Goal: Navigation & Orientation: Find specific page/section

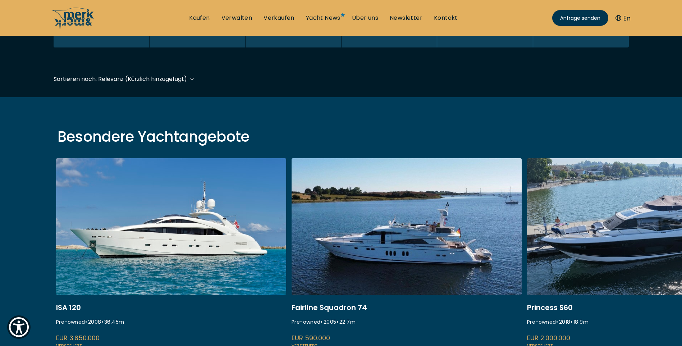
scroll to position [216, 0]
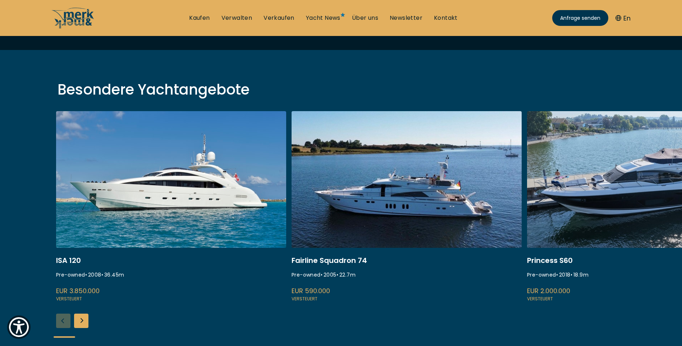
click at [80, 316] on div "Next slide" at bounding box center [81, 321] width 14 height 14
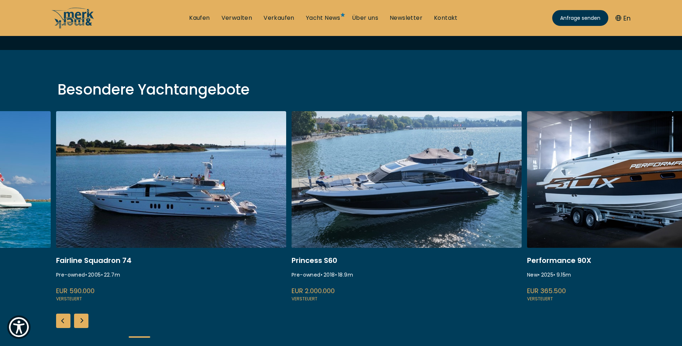
click at [80, 316] on div "Next slide" at bounding box center [81, 321] width 14 height 14
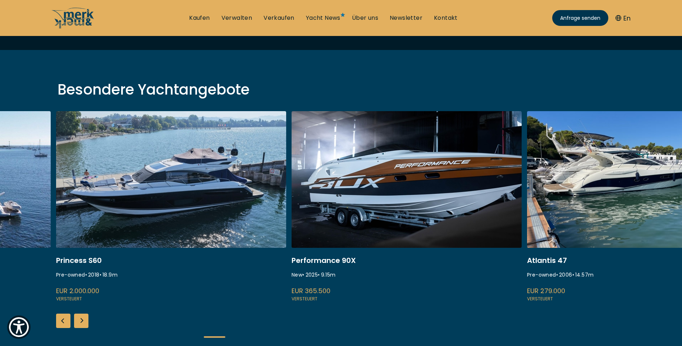
click at [80, 316] on div "Next slide" at bounding box center [81, 321] width 14 height 14
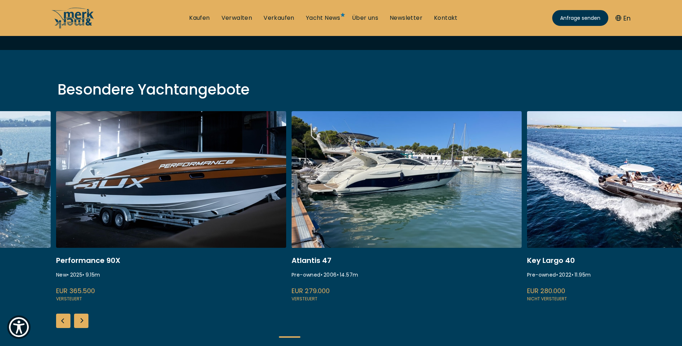
click at [80, 316] on div "Next slide" at bounding box center [81, 321] width 14 height 14
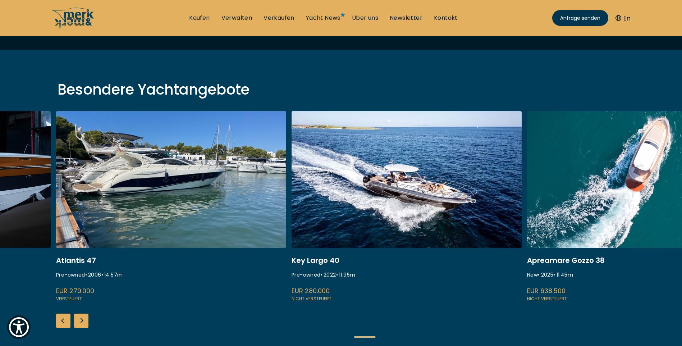
click at [80, 316] on div "Next slide" at bounding box center [81, 321] width 14 height 14
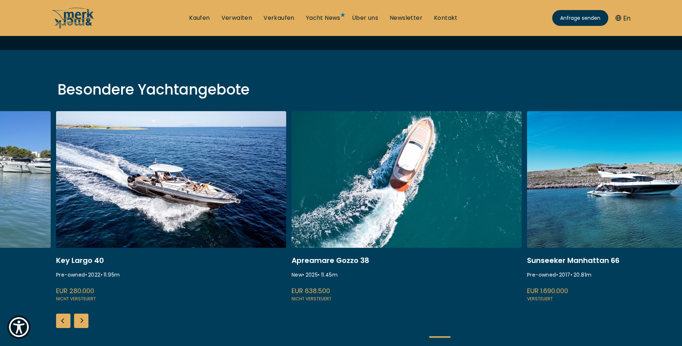
click at [80, 316] on div "Next slide" at bounding box center [81, 321] width 14 height 14
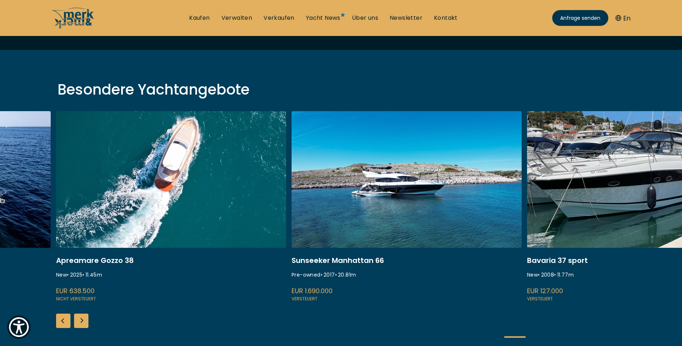
click at [80, 316] on div "Next slide" at bounding box center [81, 321] width 14 height 14
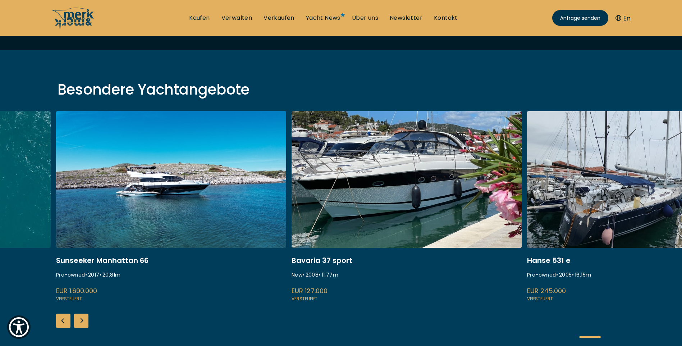
click at [80, 316] on div "Next slide" at bounding box center [81, 321] width 14 height 14
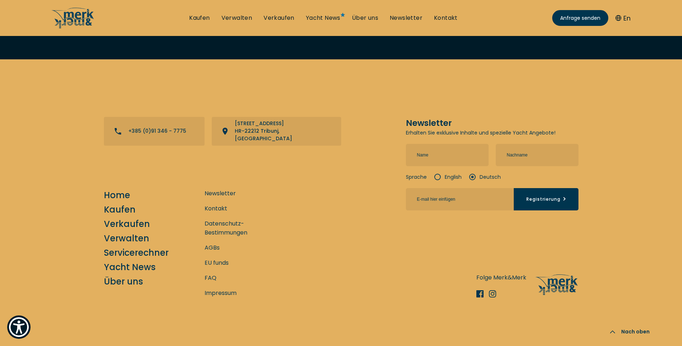
scroll to position [7909, 0]
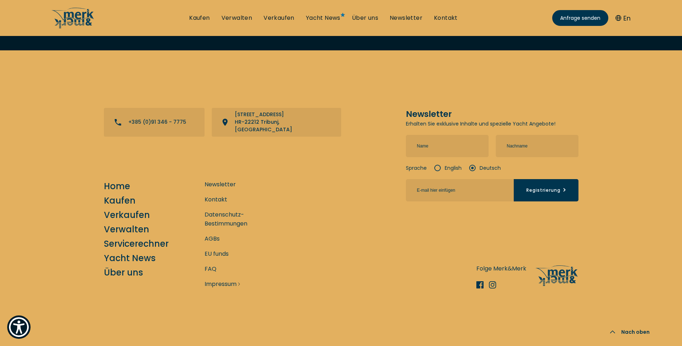
click at [220, 281] on link "Impressum" at bounding box center [221, 283] width 32 height 9
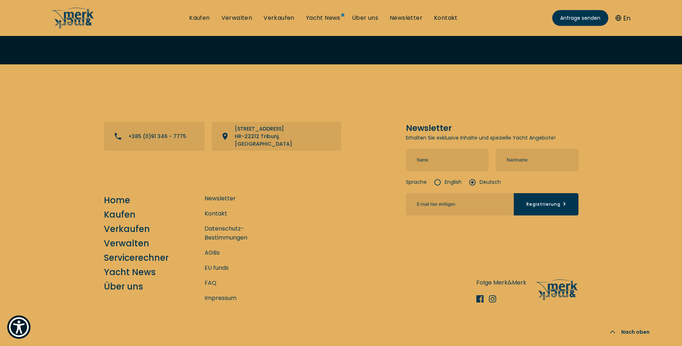
scroll to position [1132, 0]
